Goal: Task Accomplishment & Management: Manage account settings

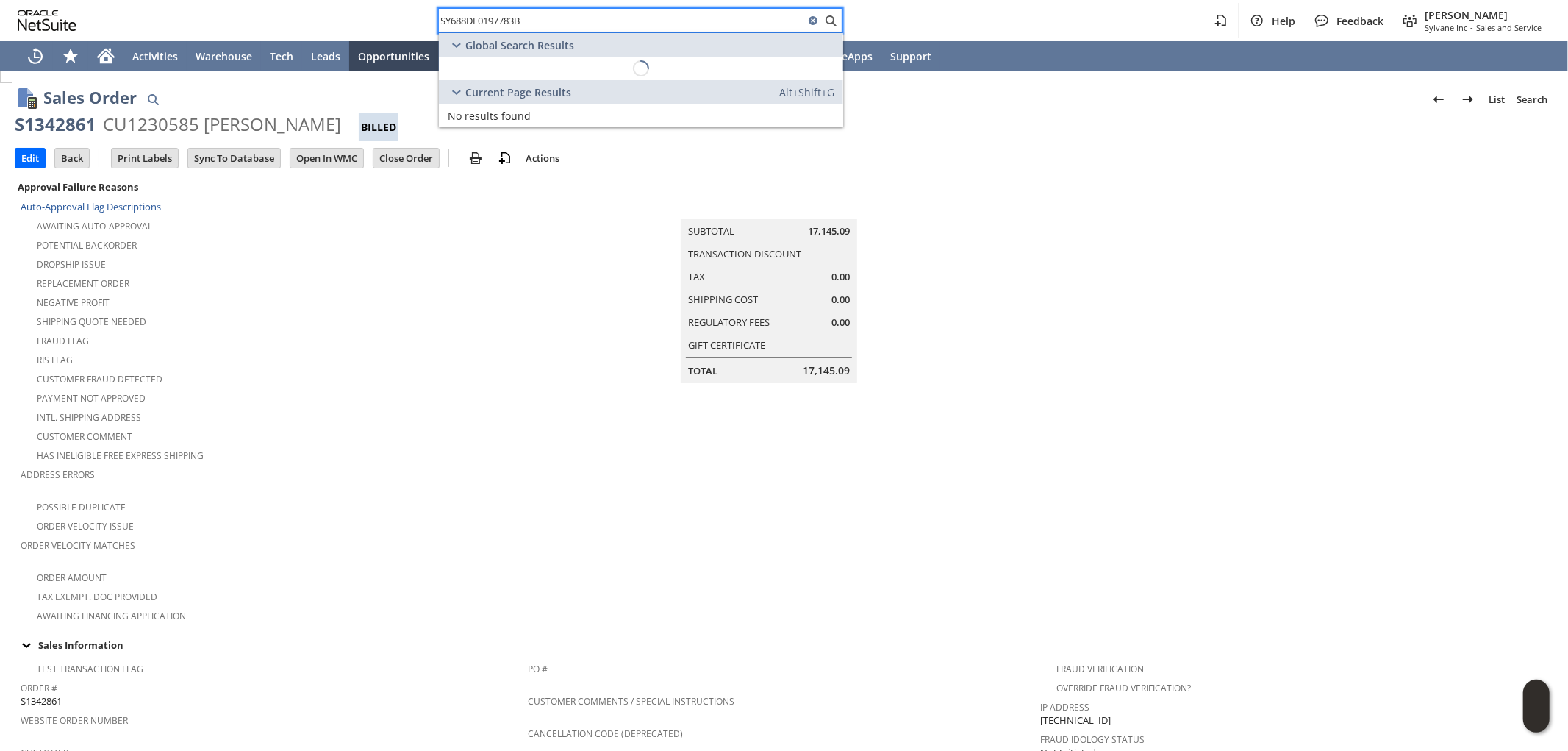
scroll to position [817, 0]
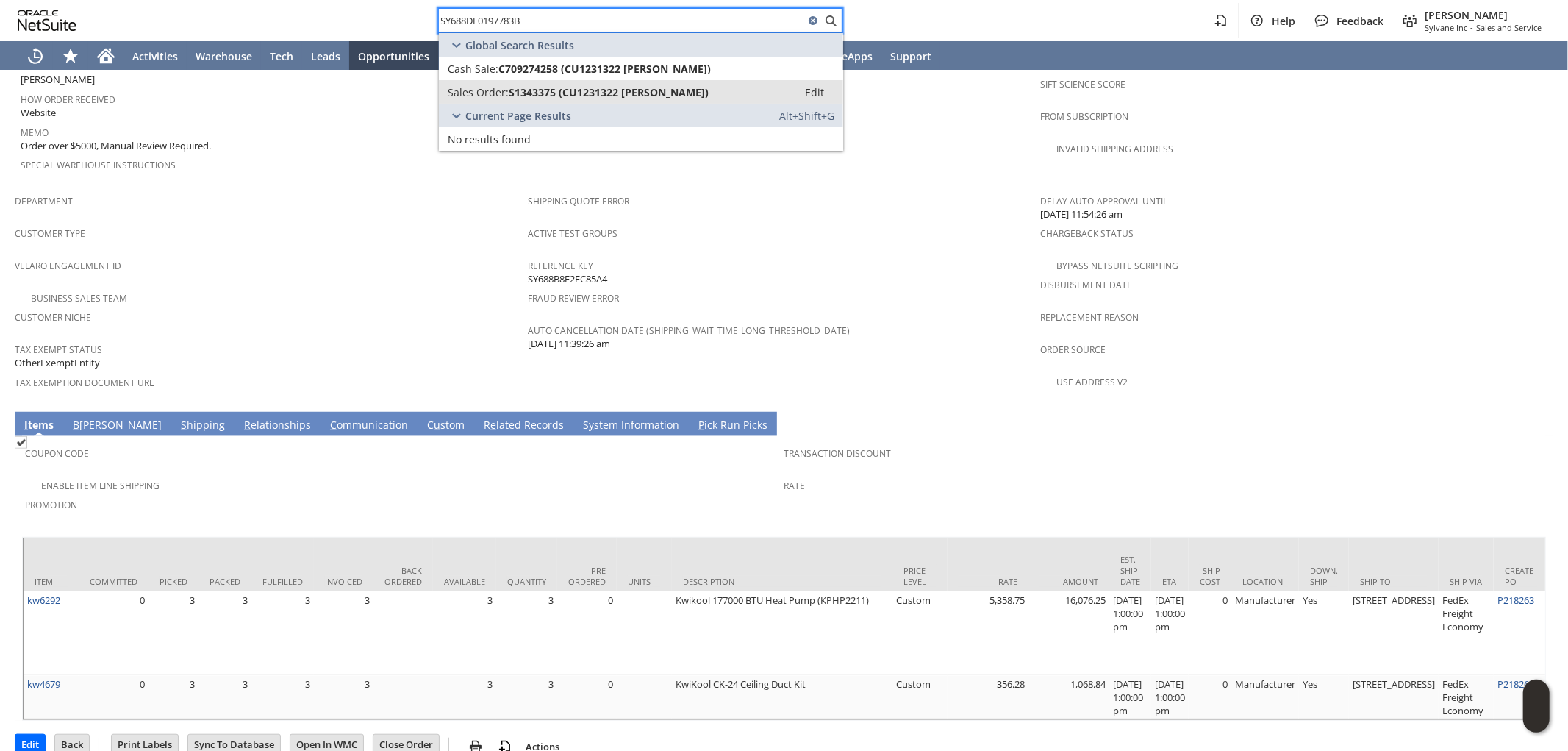
type input "SY688DF0197783B"
click at [619, 85] on span "S1343375 (CU1231322 Michael Baker)" at bounding box center [609, 92] width 200 height 14
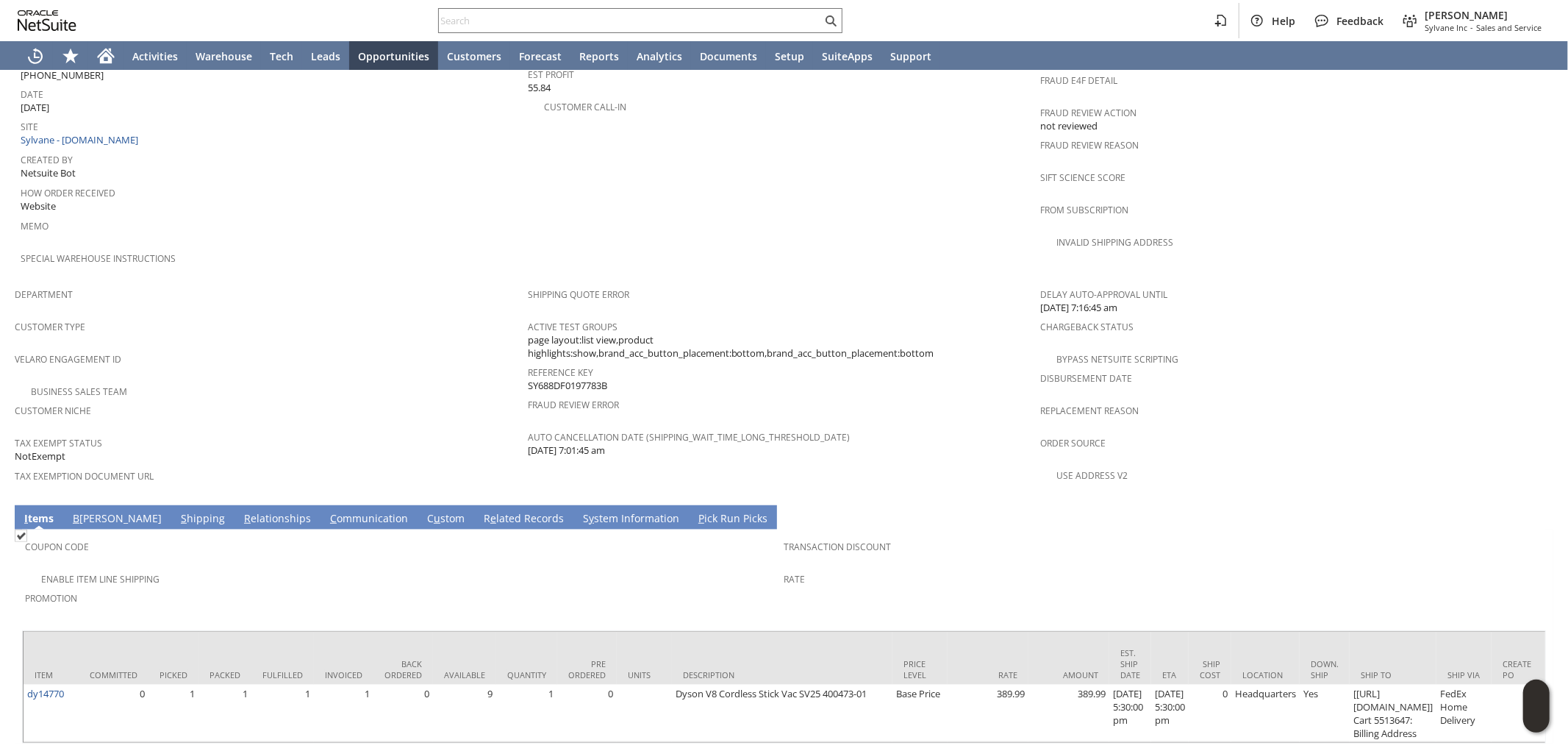
scroll to position [734, 0]
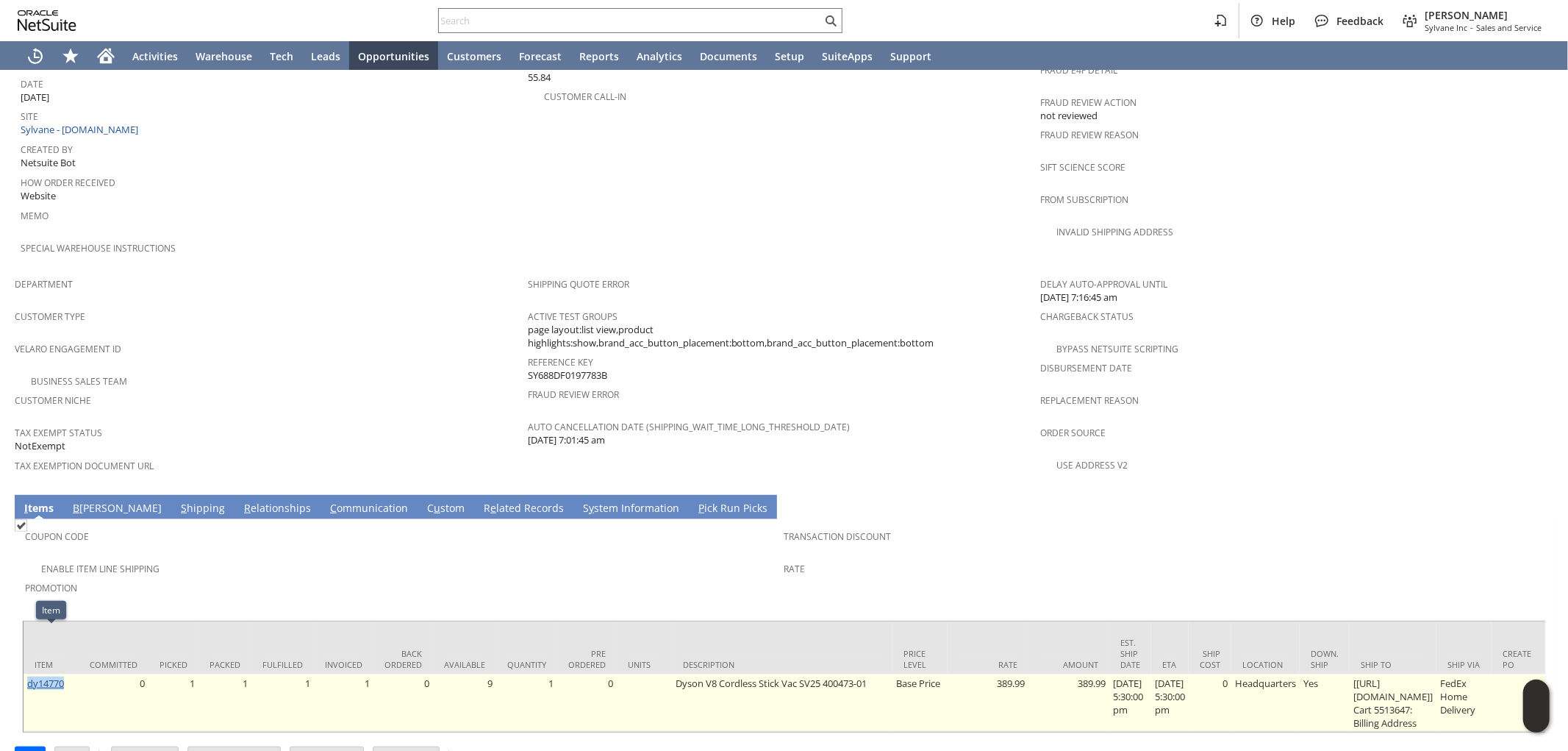
drag, startPoint x: 71, startPoint y: 638, endPoint x: 27, endPoint y: 641, distance: 44.1
click at [27, 674] on td "dy14770" at bounding box center [51, 703] width 55 height 58
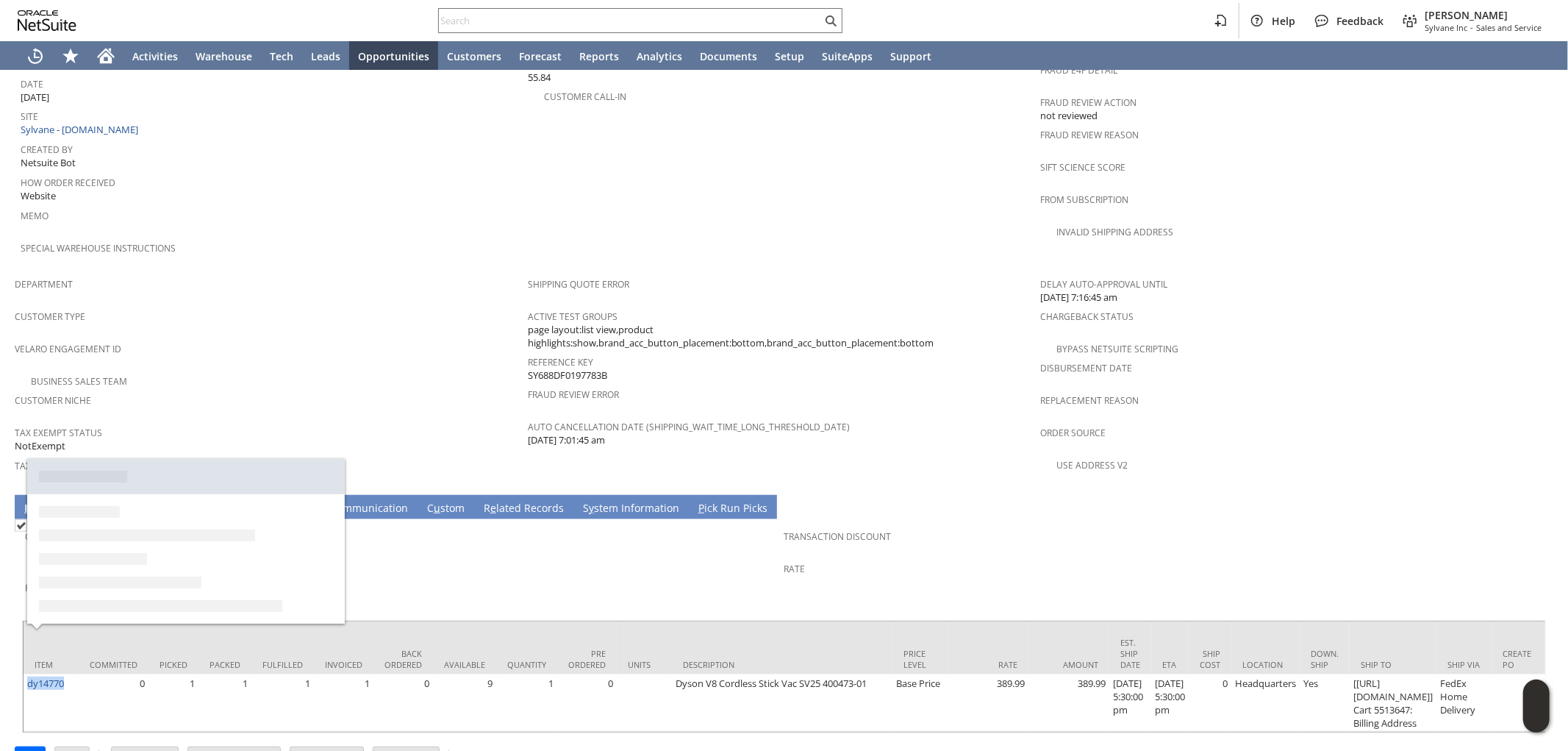
copy link "dy14770"
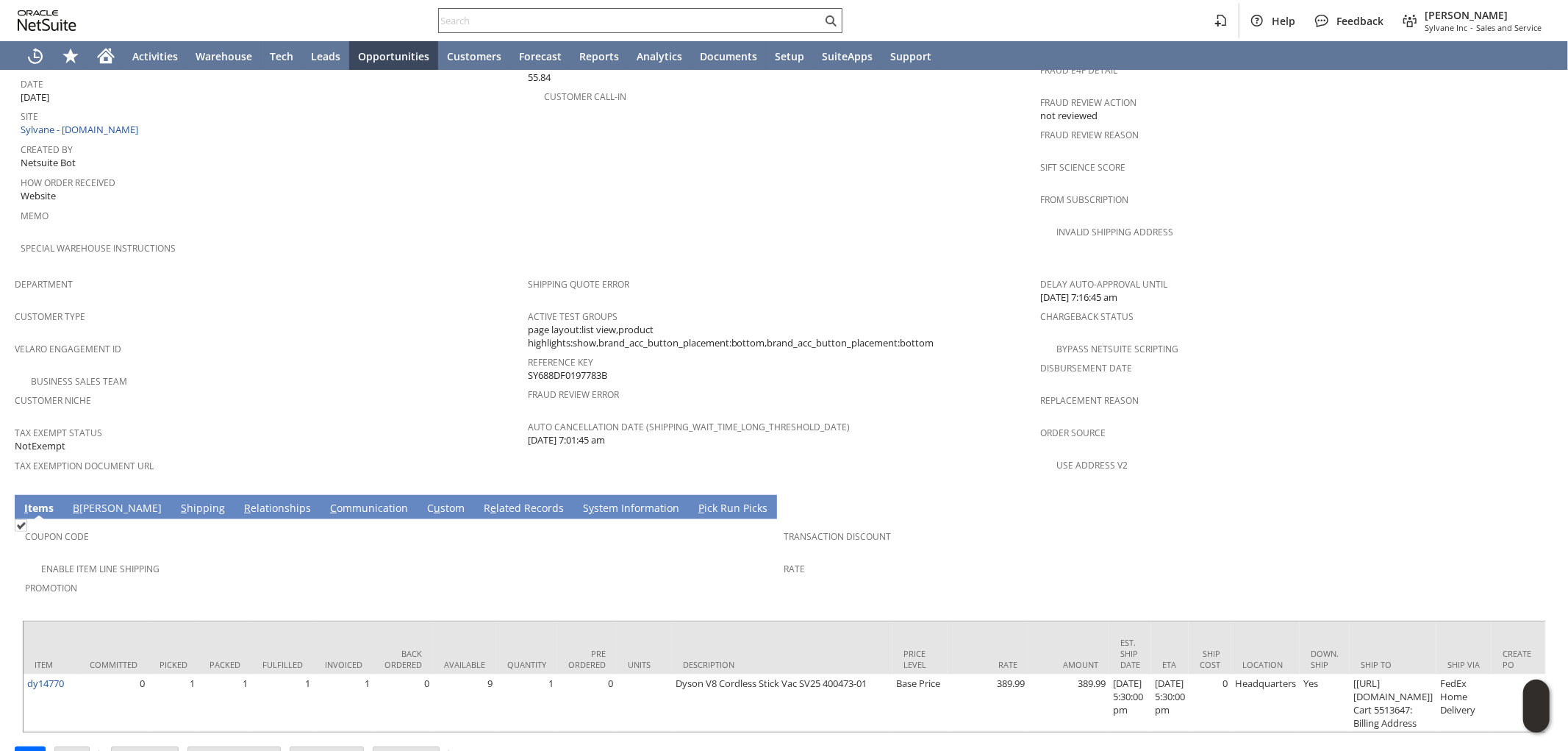
click at [659, 17] on input "text" at bounding box center [630, 20] width 383 height 17
paste input "dy14770"
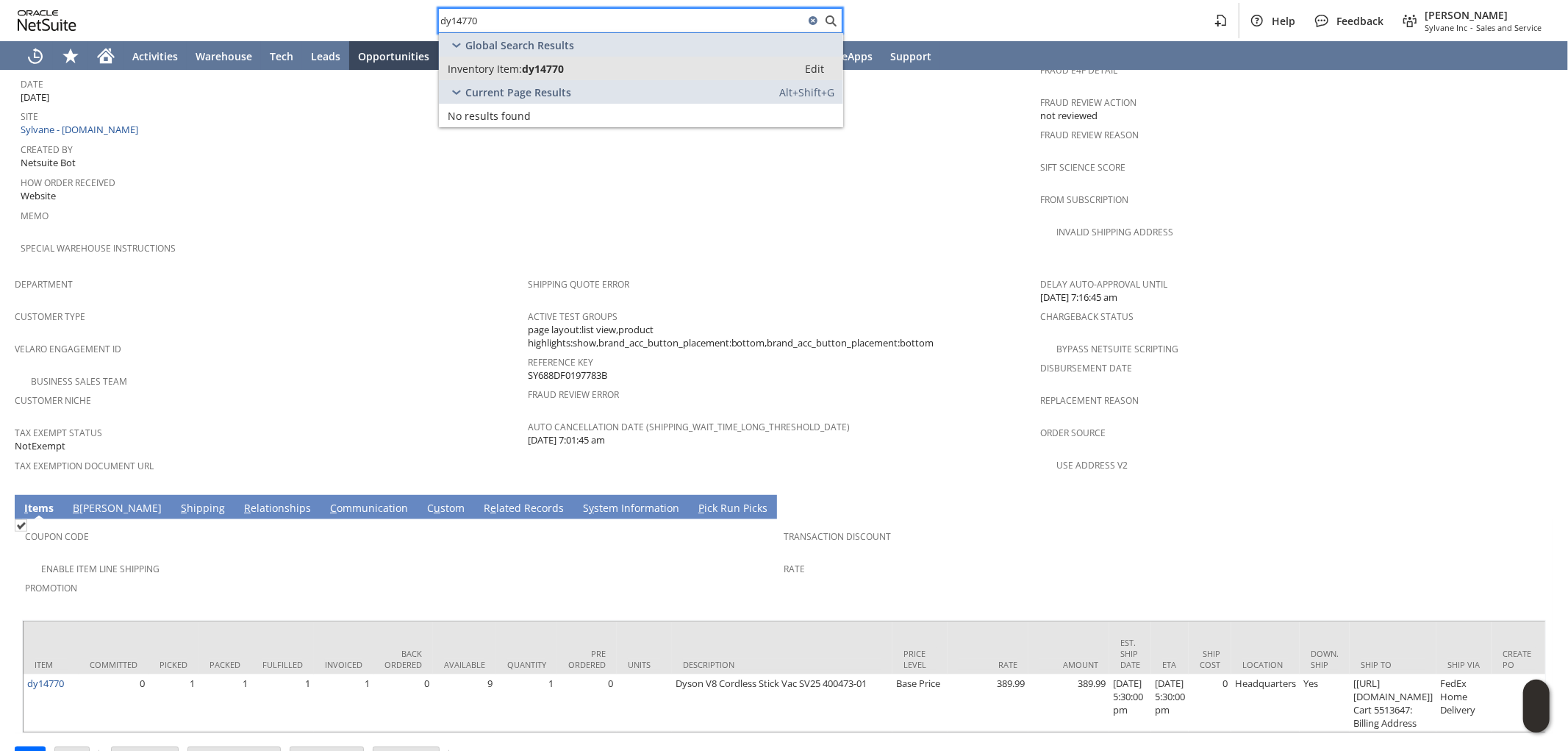
type input "dy14770"
click at [583, 64] on div "Inventory Item: dy14770" at bounding box center [617, 68] width 341 height 14
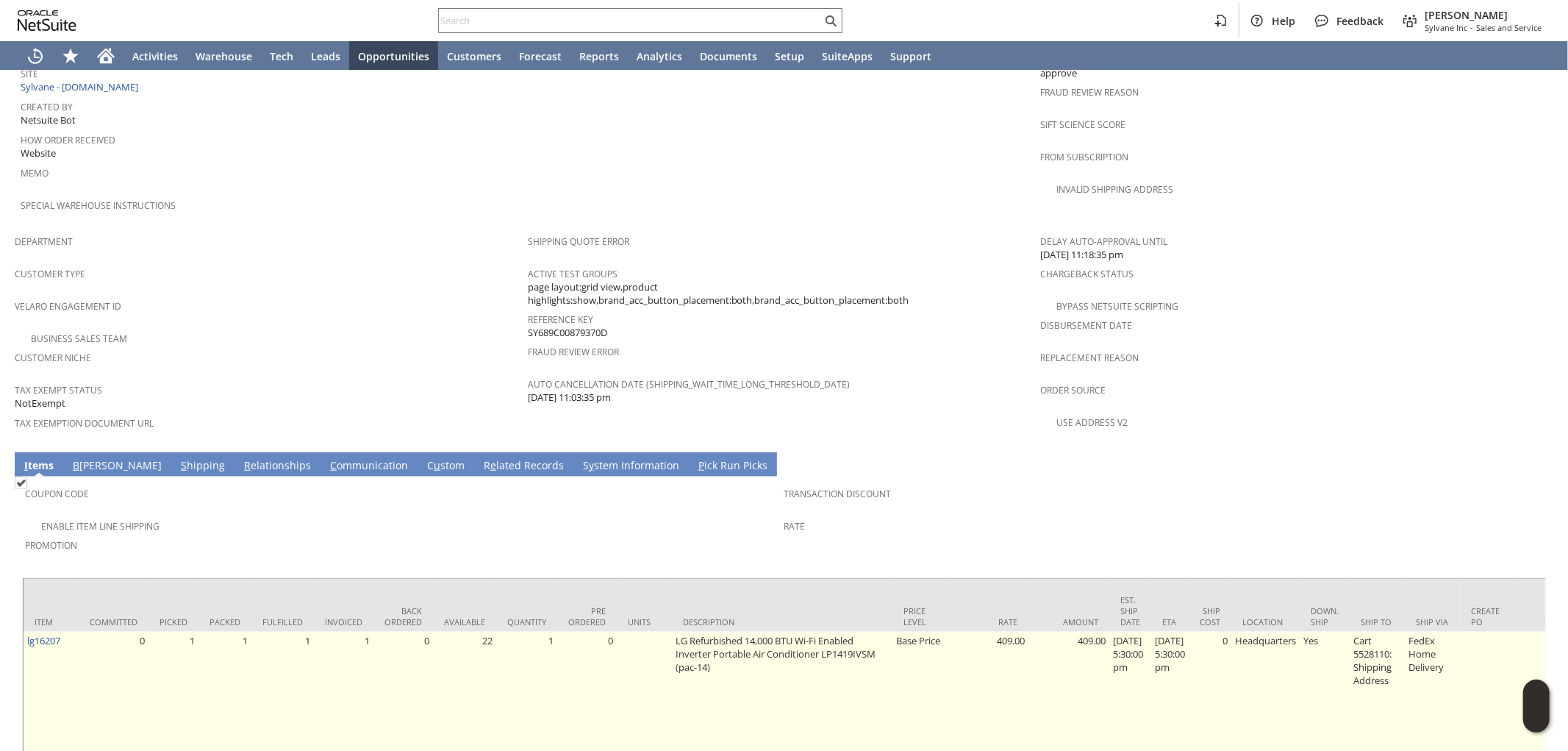
scroll to position [812, 0]
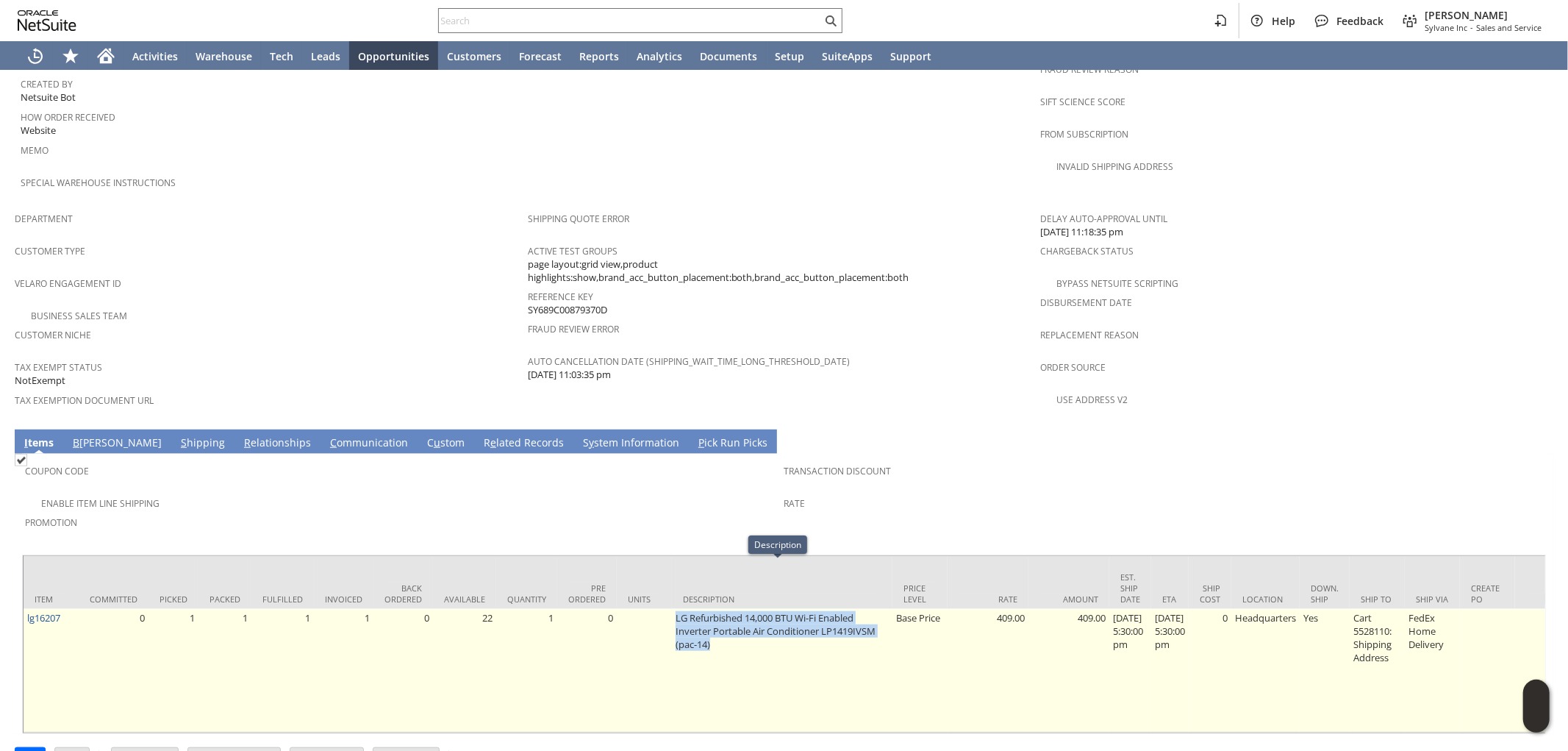
drag, startPoint x: 669, startPoint y: 567, endPoint x: 793, endPoint y: 600, distance: 128.3
click at [793, 609] on td "LG Refurbished 14,000 BTU Wi-Fi Enabled Inverter Portable Air Conditioner LP141…" at bounding box center [783, 670] width 221 height 124
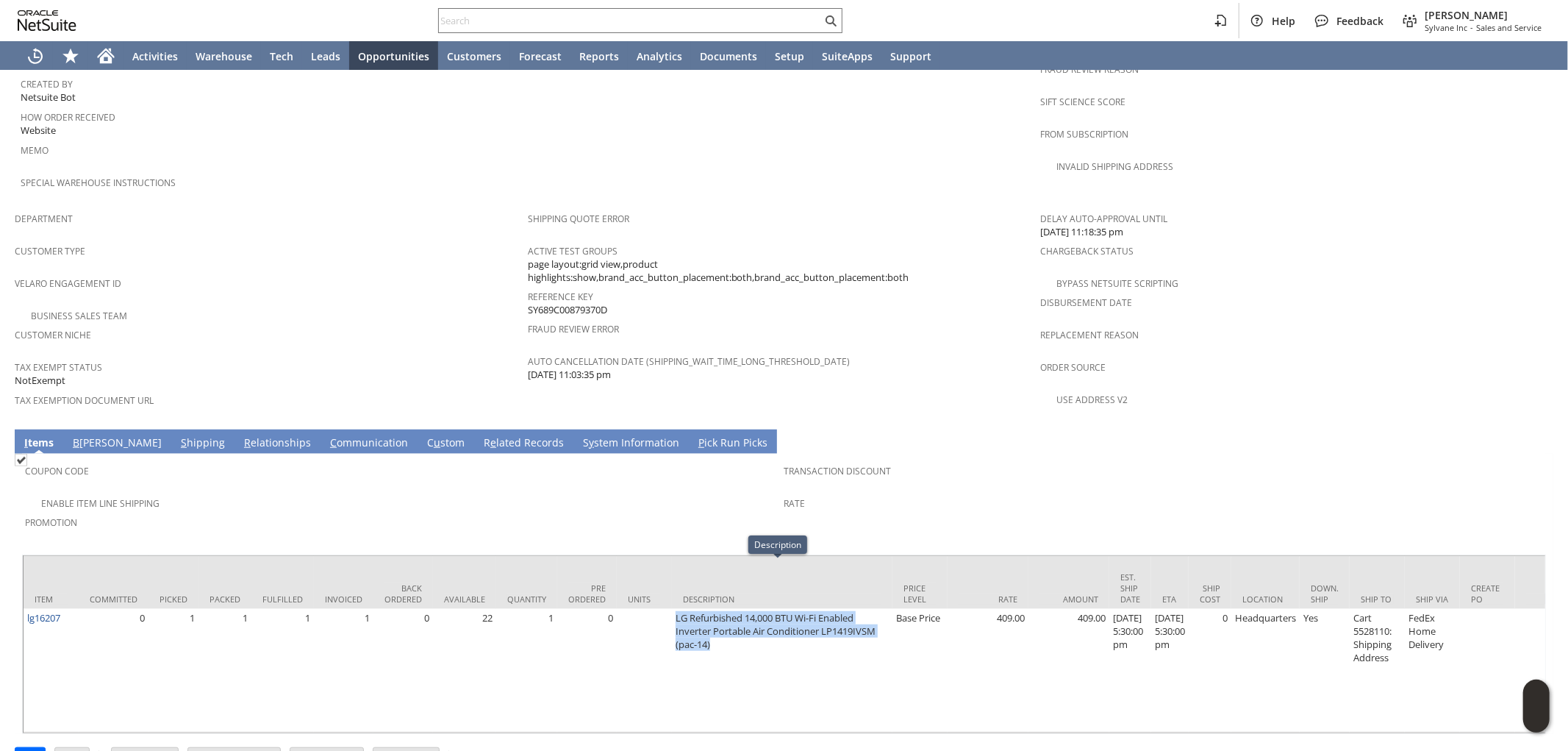
copy td "LG Refurbished 14,000 BTU Wi-Fi Enabled Inverter Portable Air Conditioner LP141…"
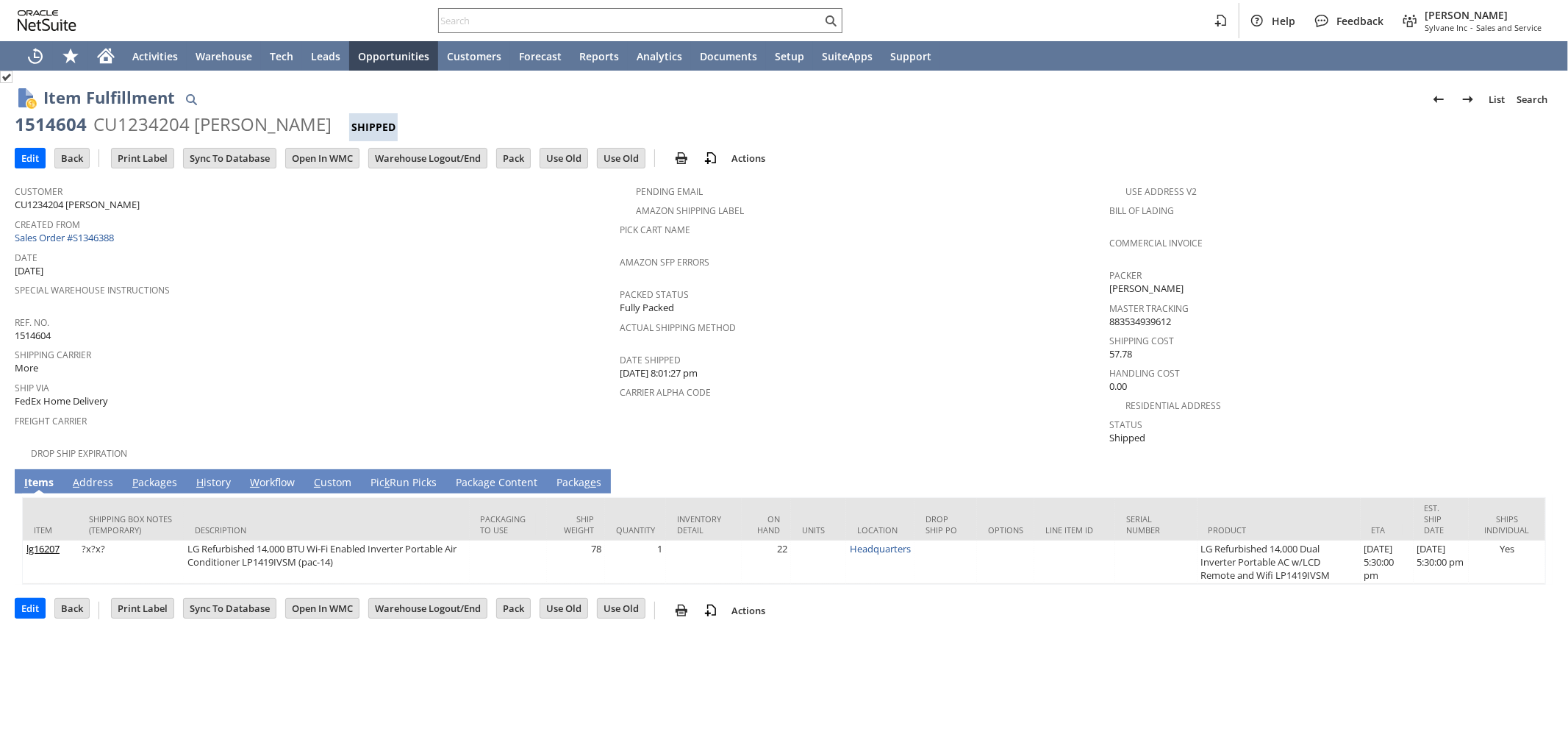
click at [99, 475] on link "A ddress" at bounding box center [93, 483] width 48 height 16
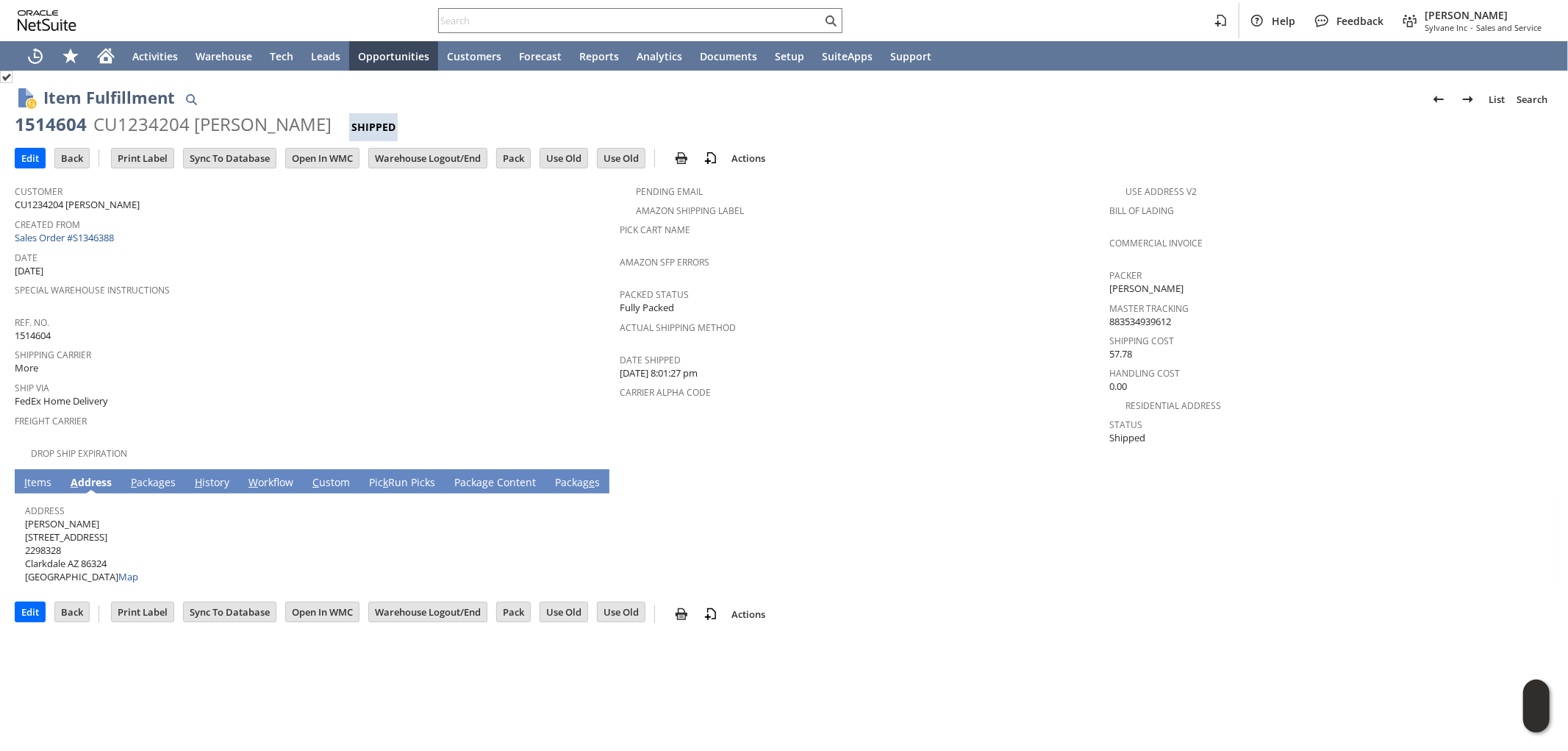
click at [149, 475] on link "P ackages" at bounding box center [153, 483] width 52 height 16
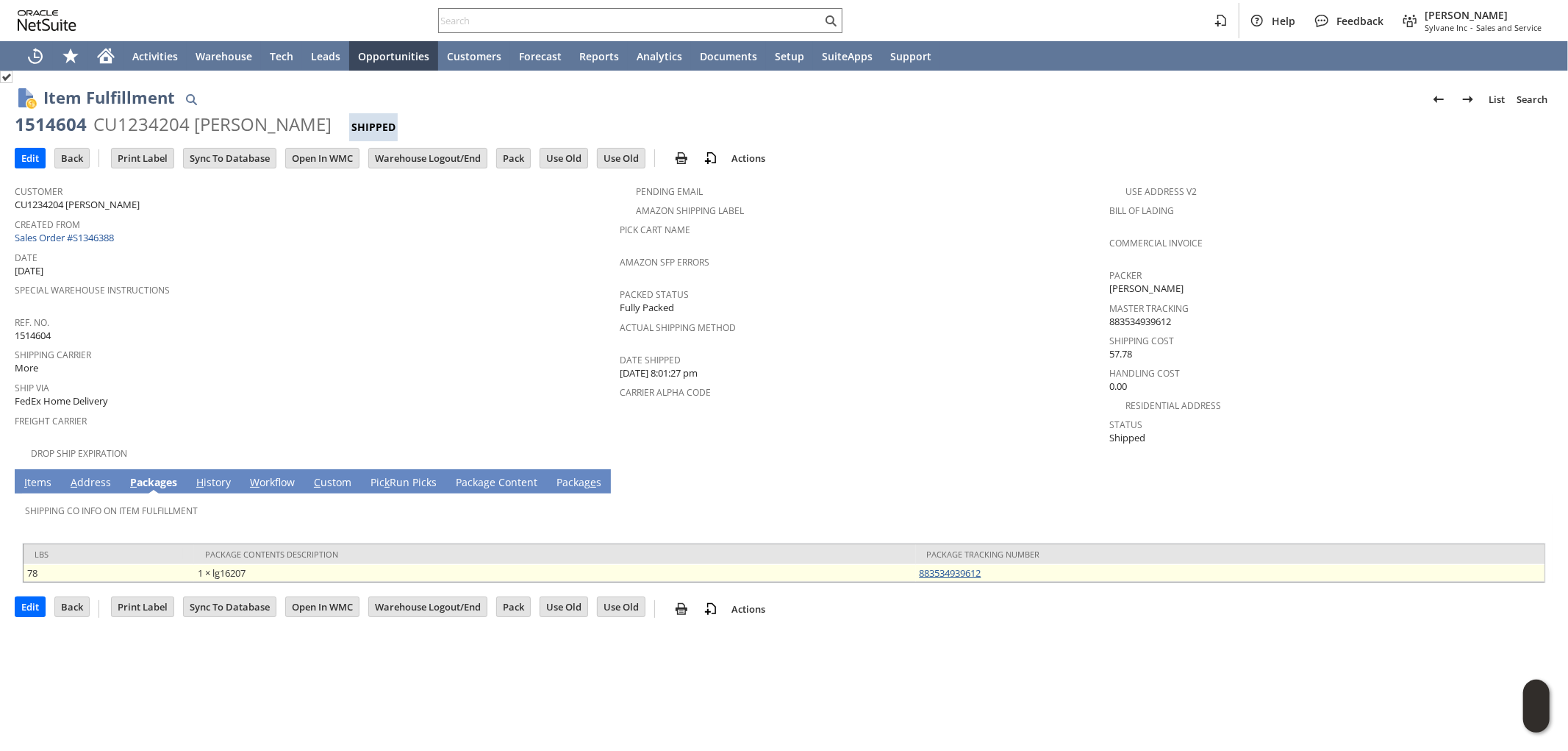
click at [943, 567] on link "883534939612" at bounding box center [951, 573] width 61 height 13
drag, startPoint x: 991, startPoint y: 561, endPoint x: 918, endPoint y: 567, distance: 73.2
click at [918, 567] on td "883534939612" at bounding box center [1231, 572] width 630 height 17
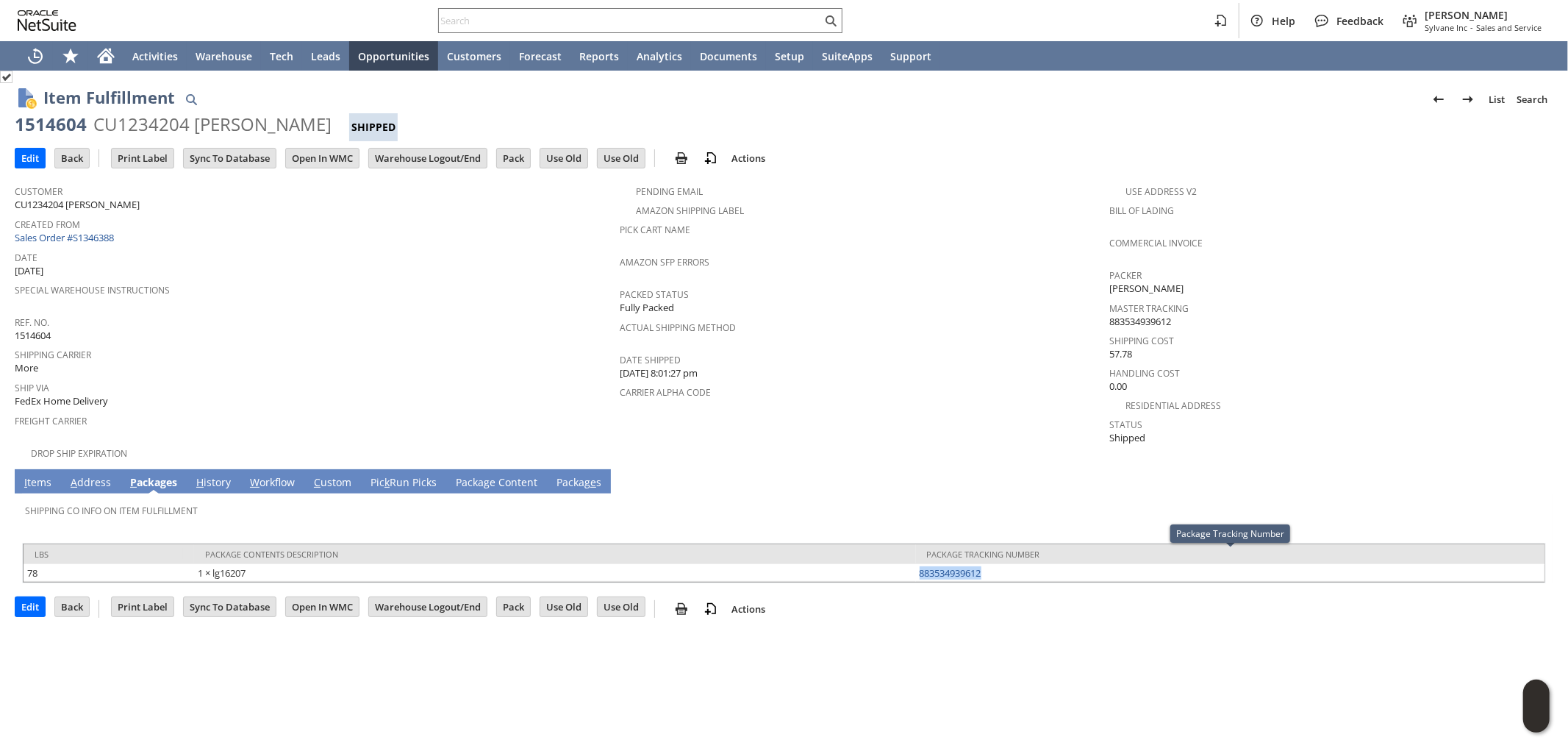
copy link "883534939612"
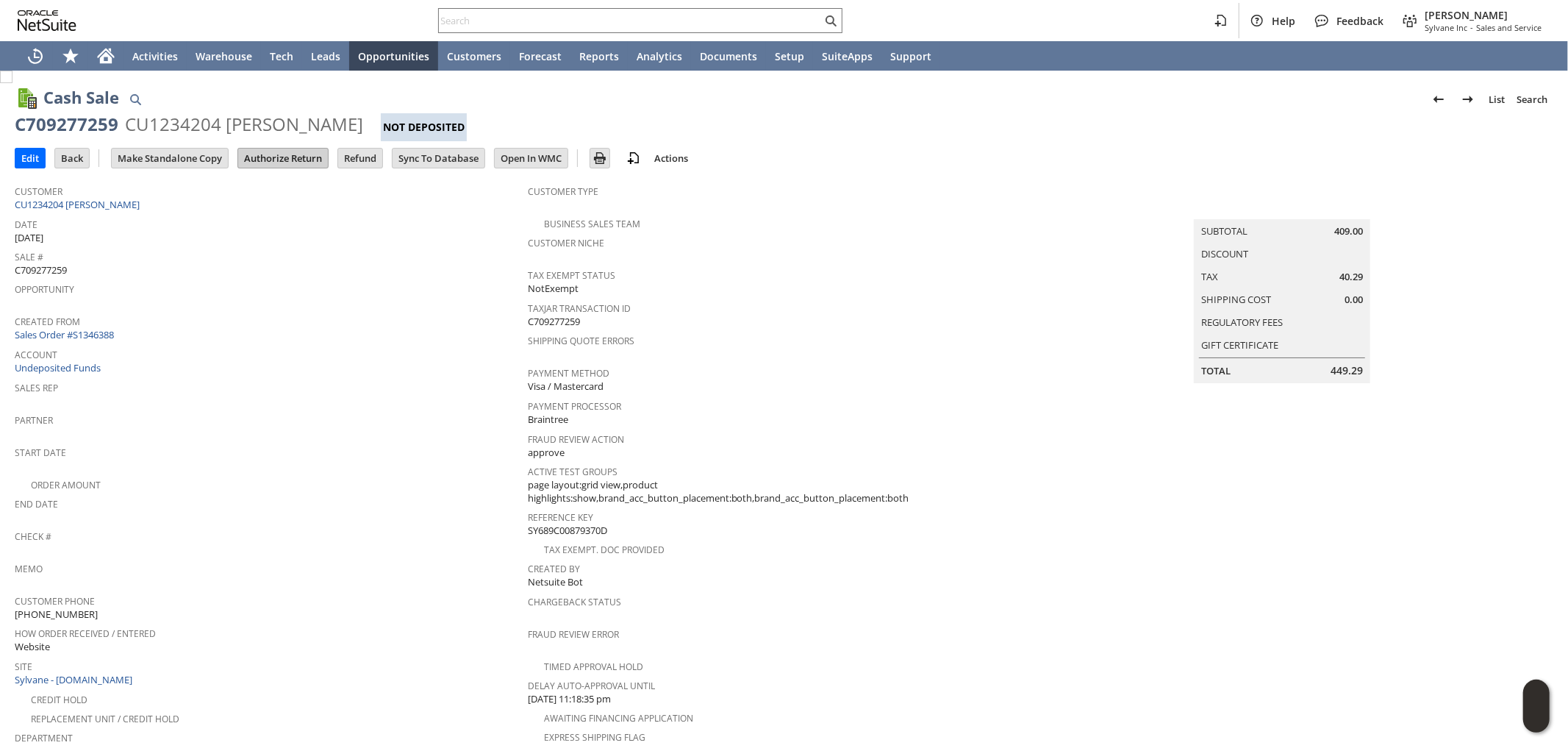
click at [282, 156] on input "Authorize Return" at bounding box center [282, 158] width 89 height 19
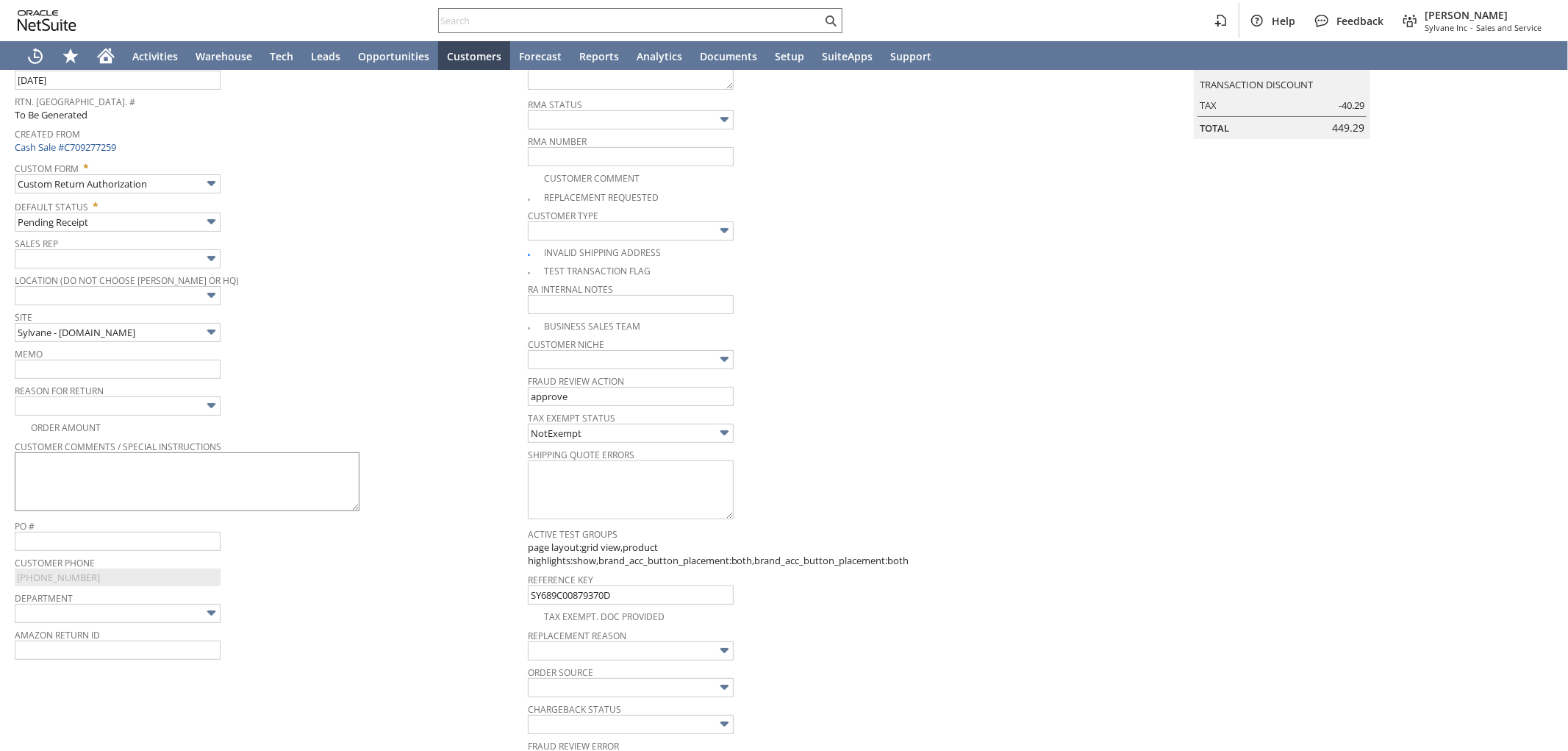
type input "Add"
type input "Copy Previous"
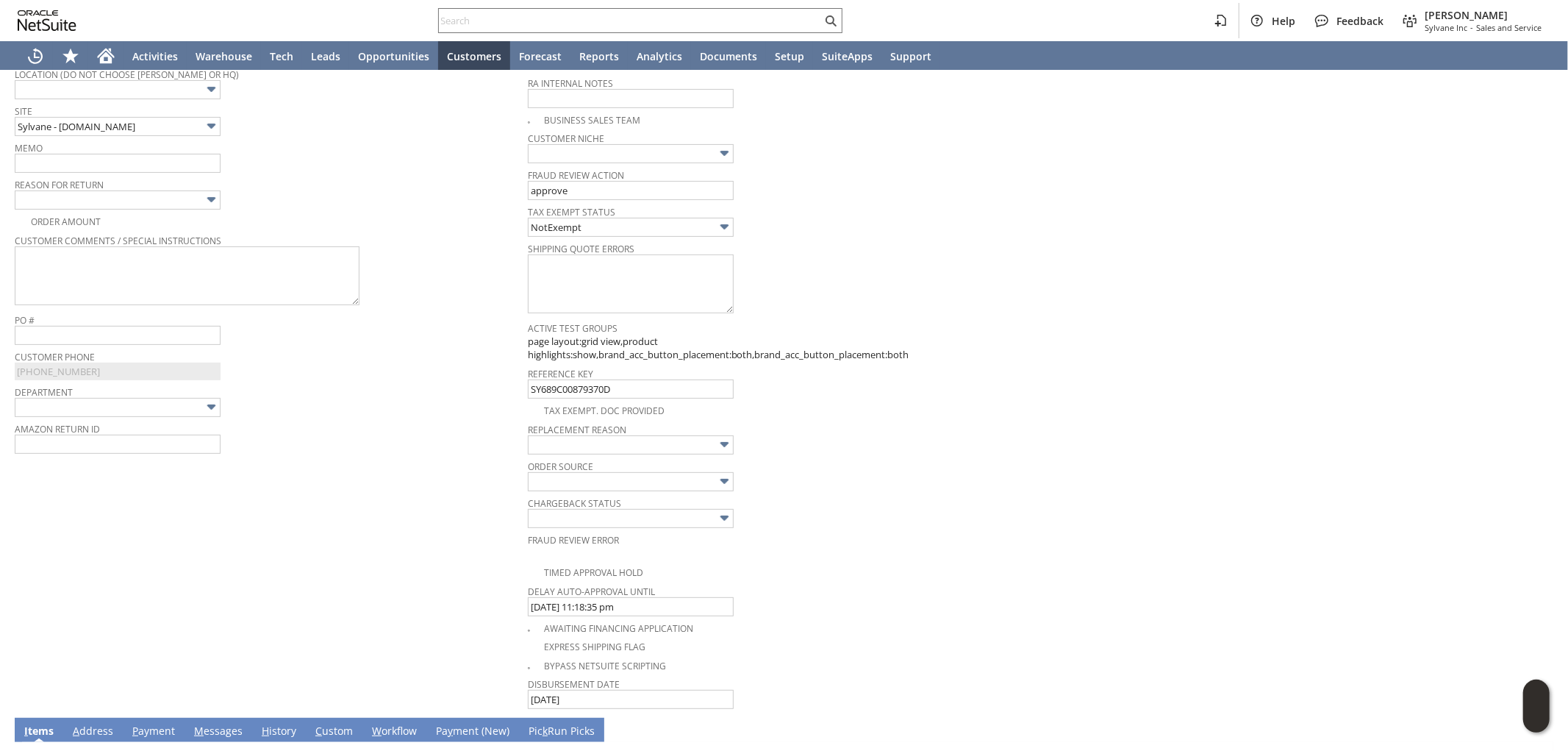
scroll to position [337, 0]
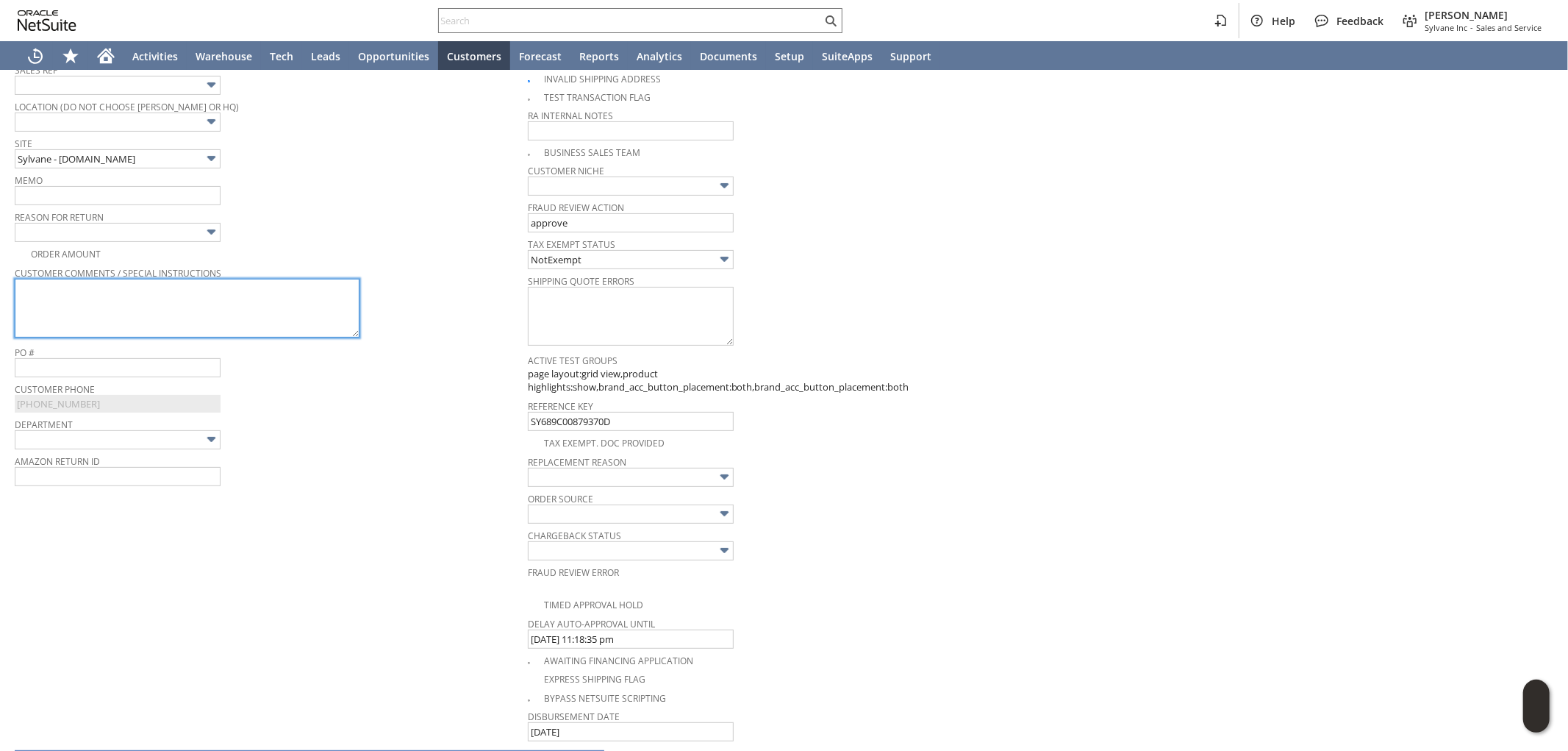
click at [172, 307] on textarea at bounding box center [186, 307] width 345 height 59
paste textarea "My order SY689C00879370D arrived with all of the packaging destroyed. I refused…"
type textarea "My order SY689C00879370D arrived with all of the packaging destroyed. I refused…"
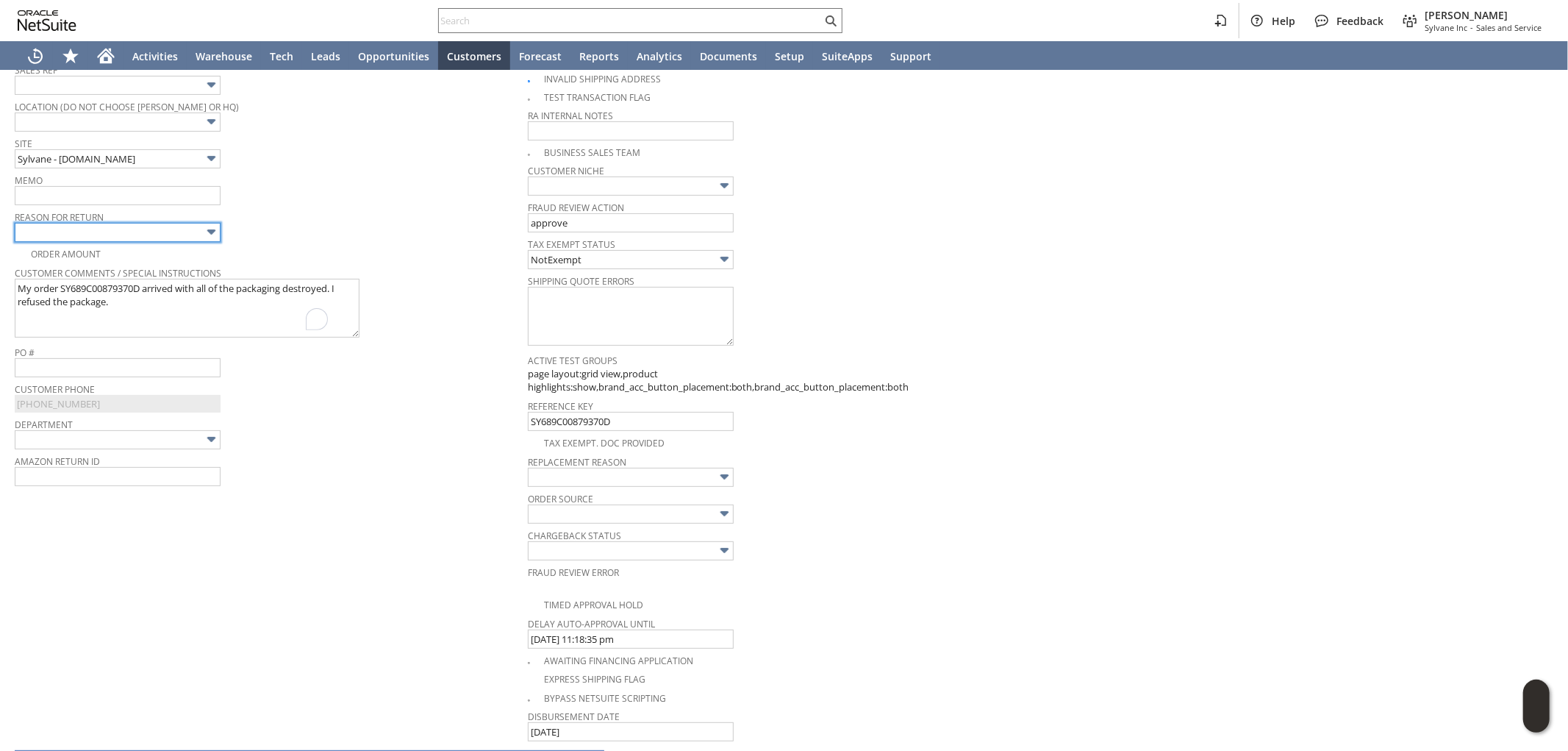
click at [143, 229] on input "text" at bounding box center [117, 232] width 205 height 19
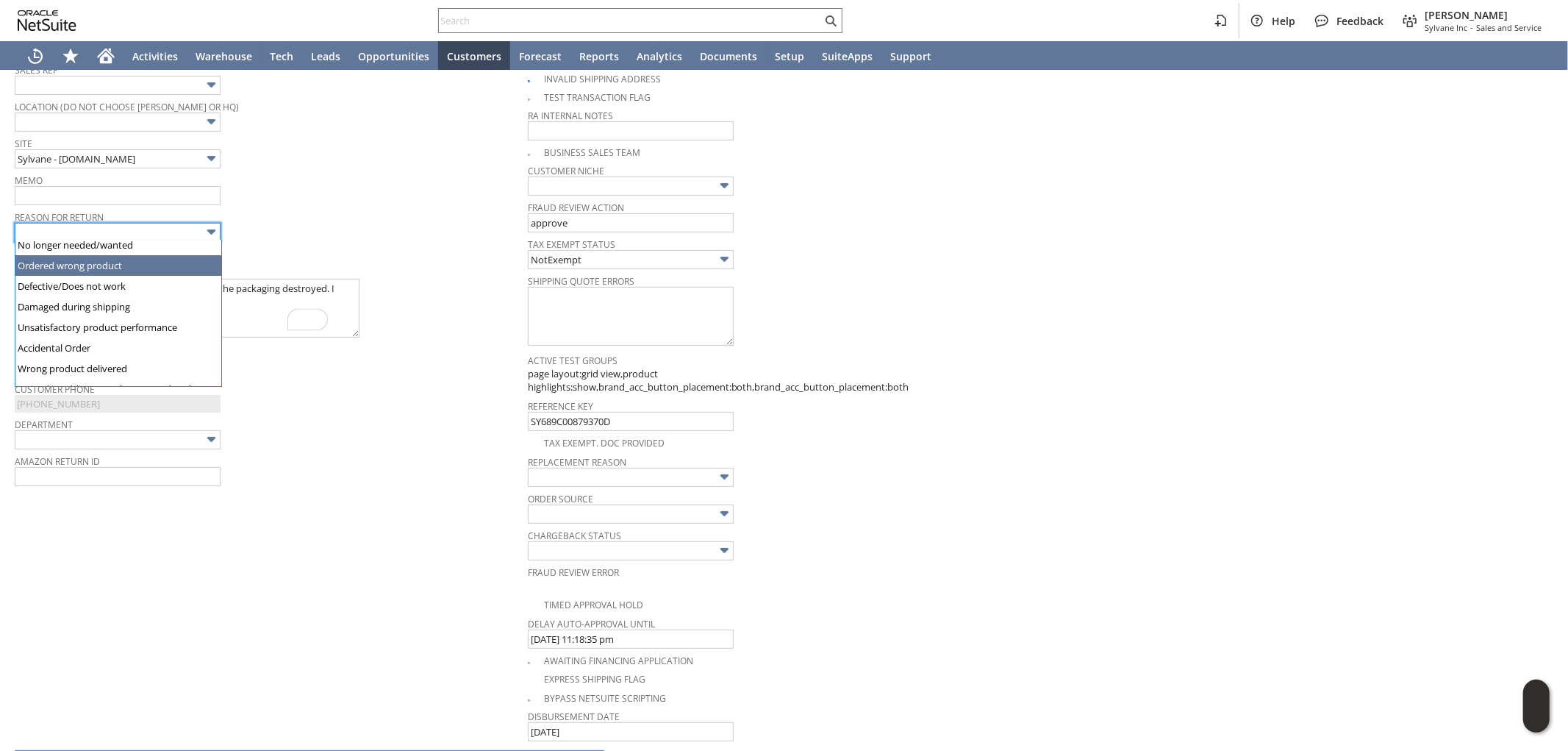
scroll to position [82, 0]
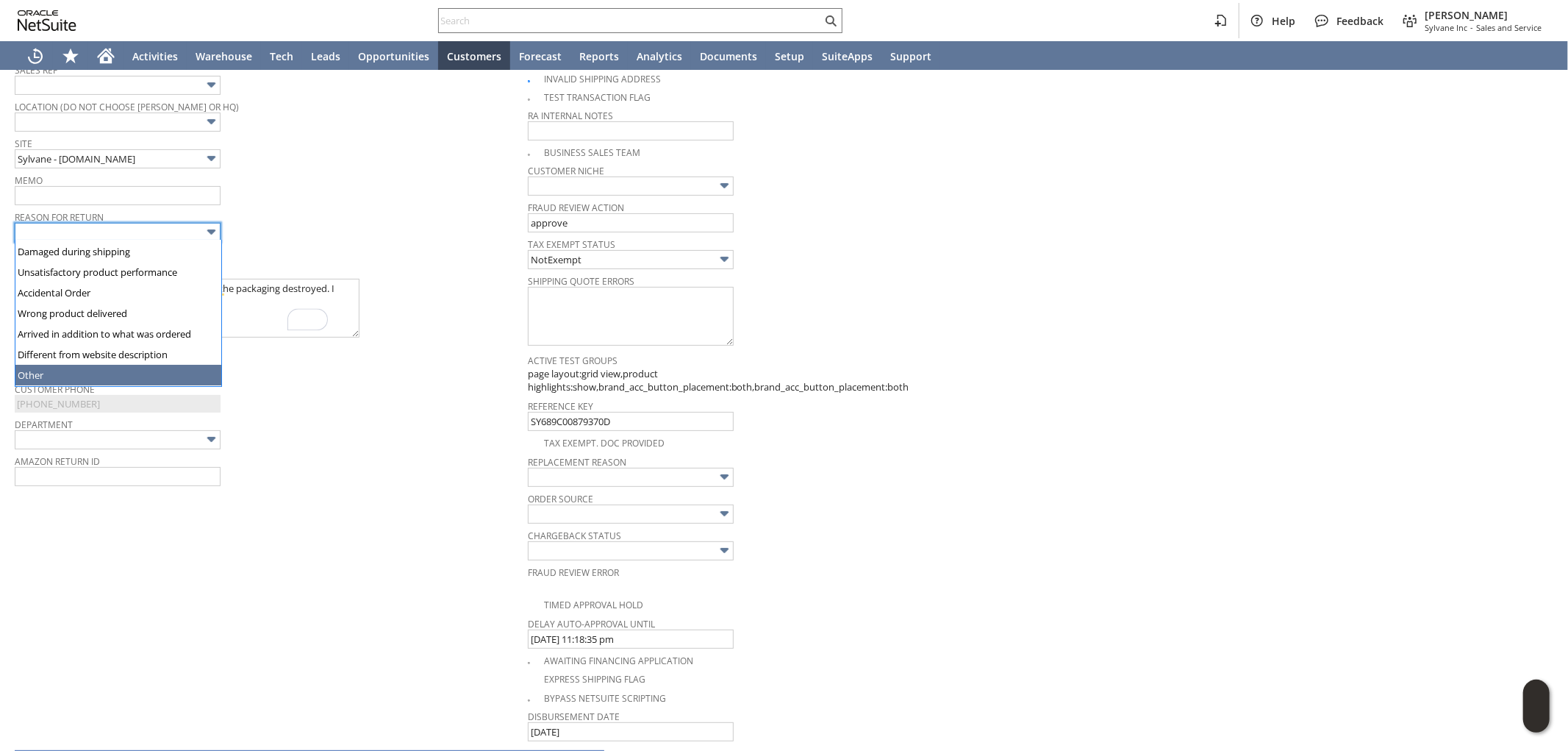
type input "Other"
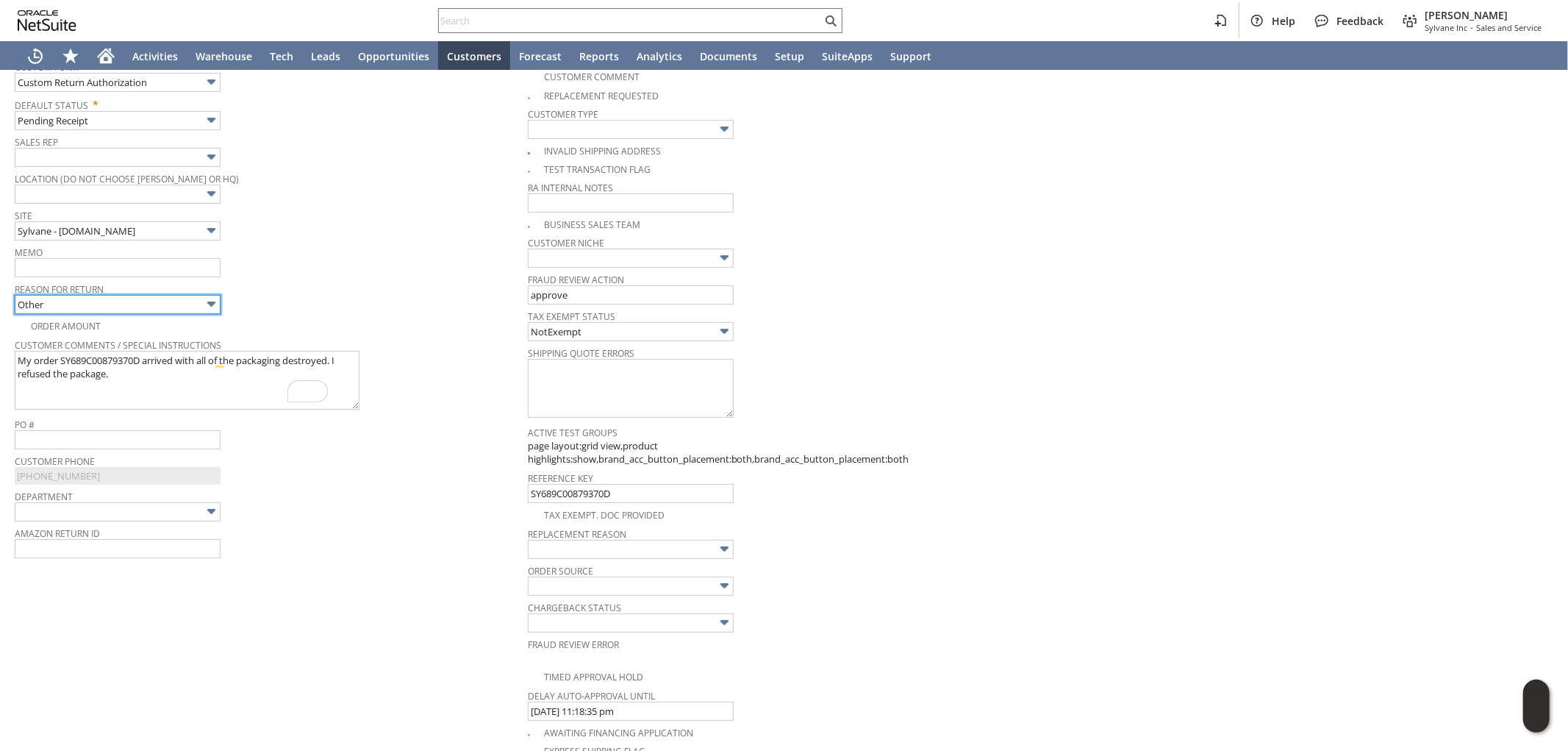
scroll to position [255, 0]
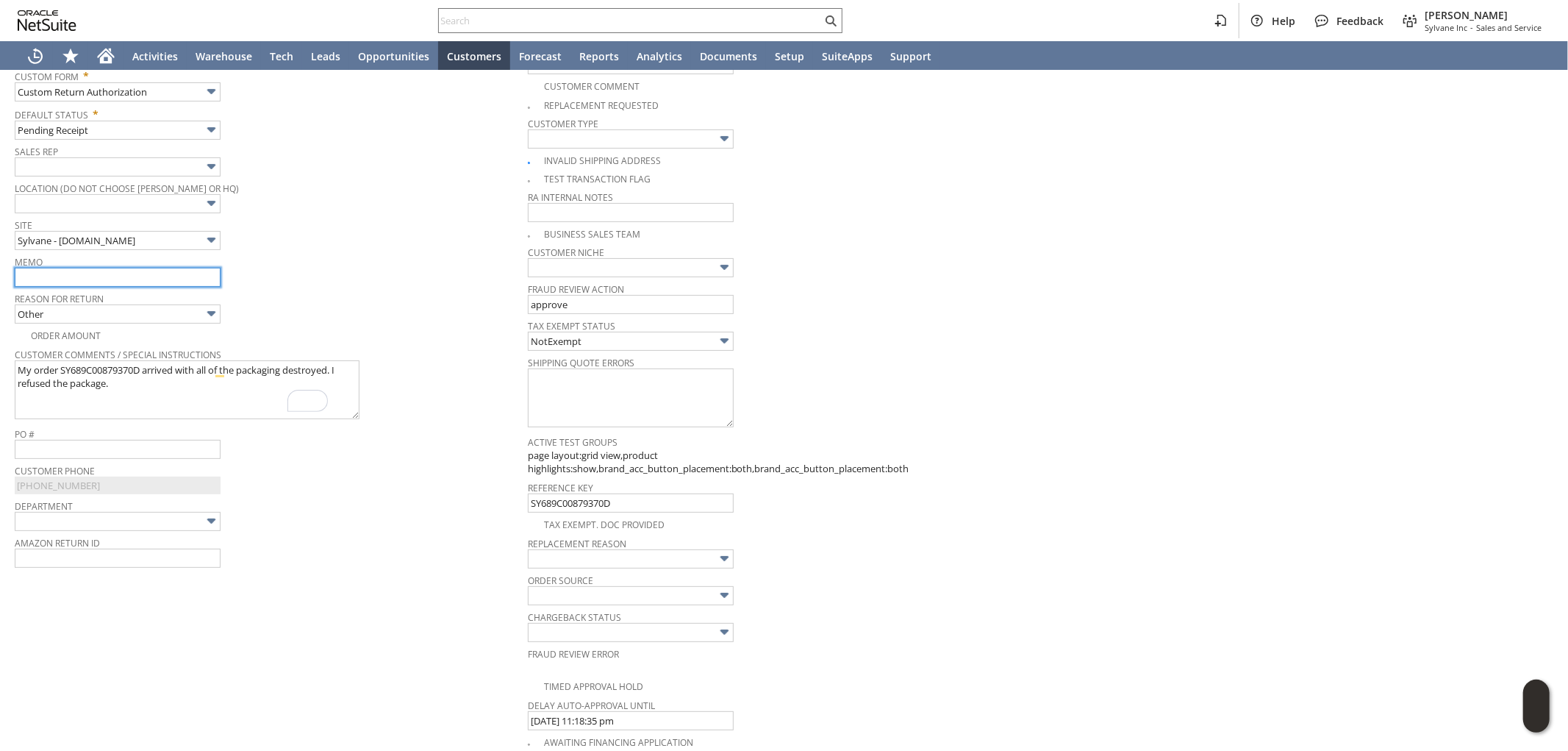
click at [108, 269] on input "text" at bounding box center [117, 278] width 205 height 19
type input "Refund once received - Refused by CX, RTS"
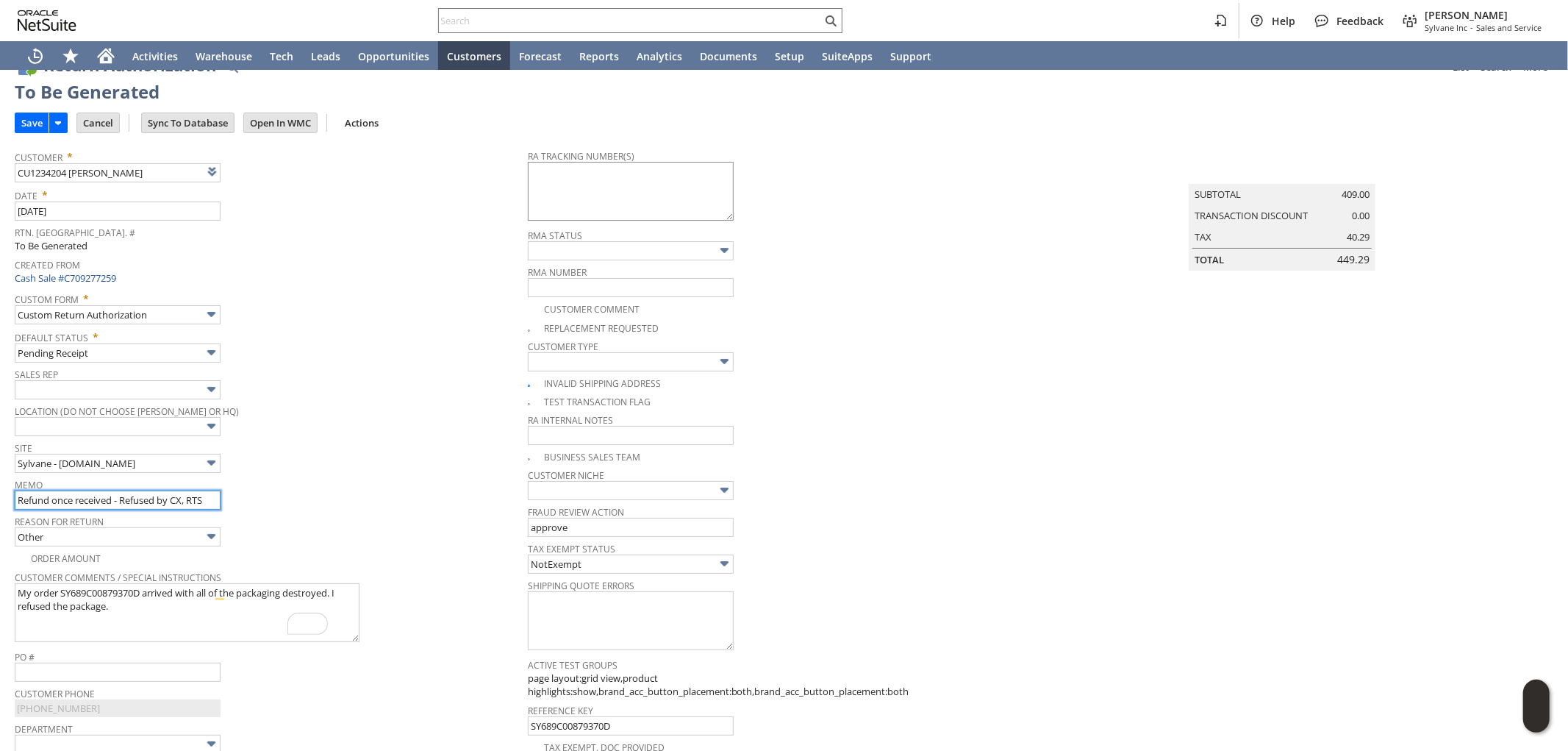
scroll to position [11, 0]
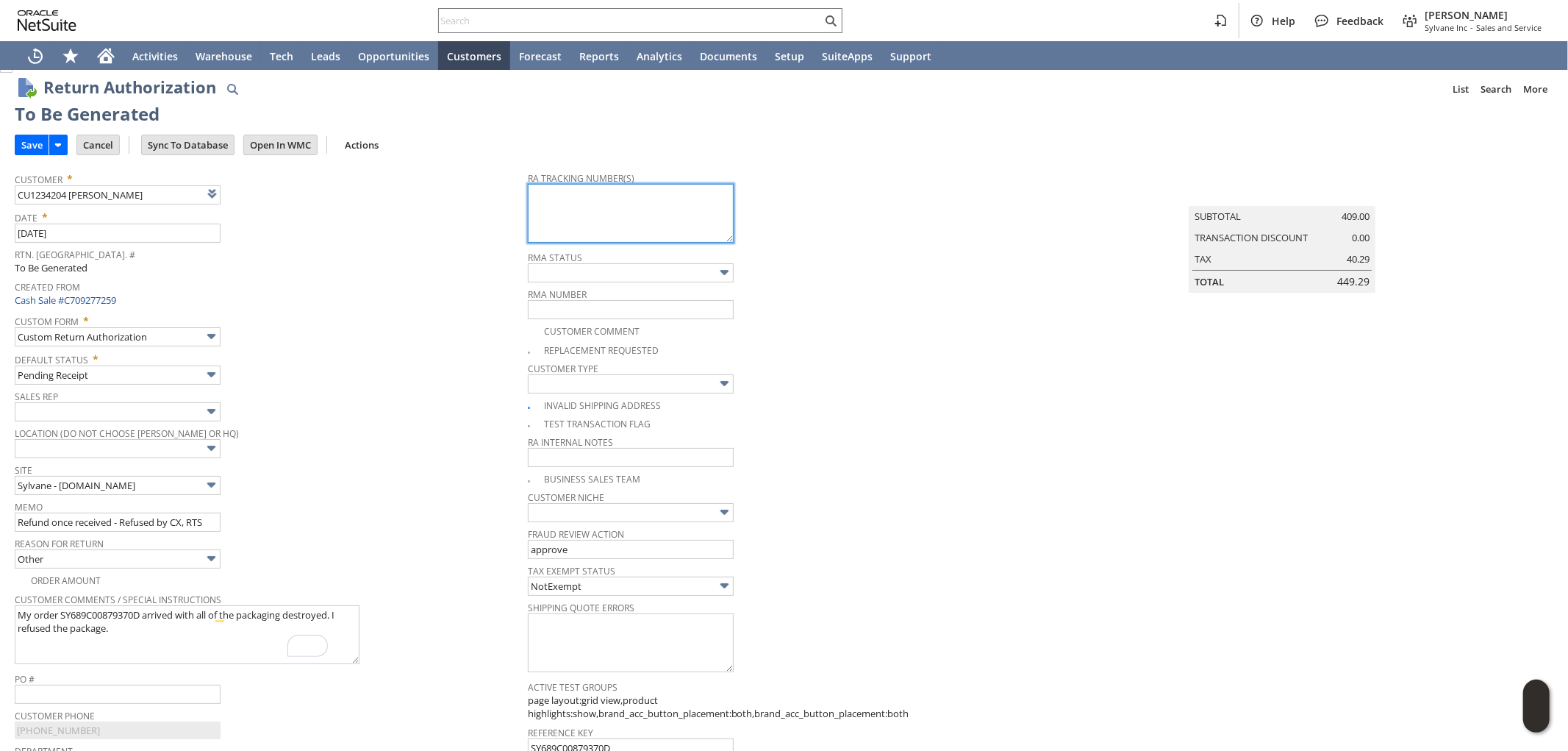
click at [631, 203] on textarea at bounding box center [631, 212] width 205 height 59
paste textarea "883534939612"
type textarea "883534939612 - refunsed / RTS"
click at [30, 145] on input "Save" at bounding box center [32, 145] width 33 height 19
